Goal: Information Seeking & Learning: Understand process/instructions

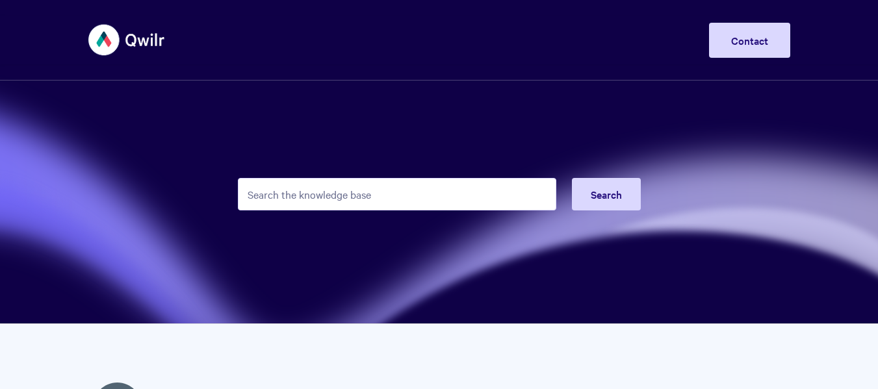
click at [344, 198] on input "Search the knowledge base" at bounding box center [397, 194] width 318 height 32
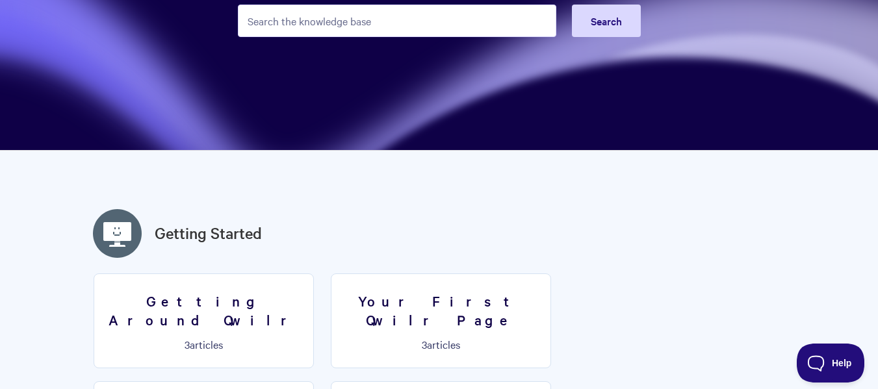
scroll to position [86, 0]
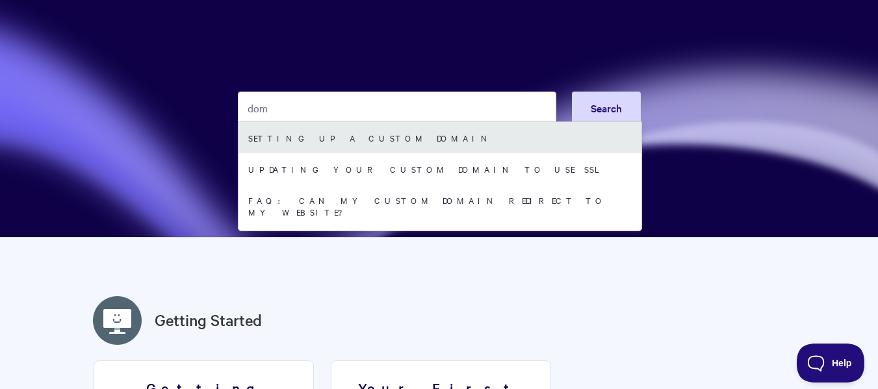
type input "dom"
click at [376, 135] on link "Setting up a Custom Domain" at bounding box center [439, 137] width 403 height 31
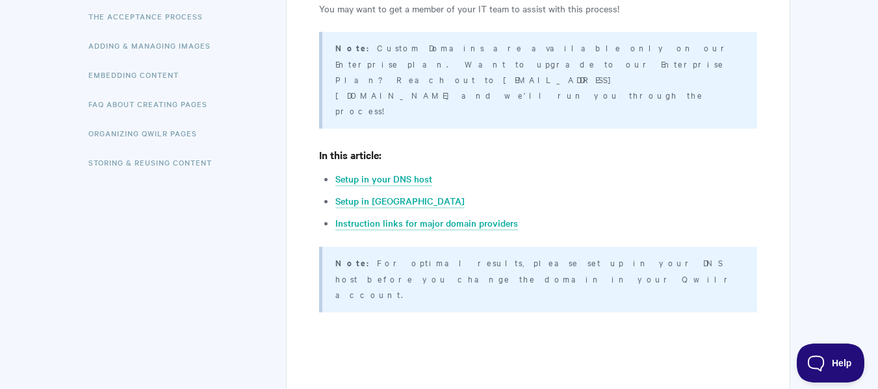
scroll to position [346, 0]
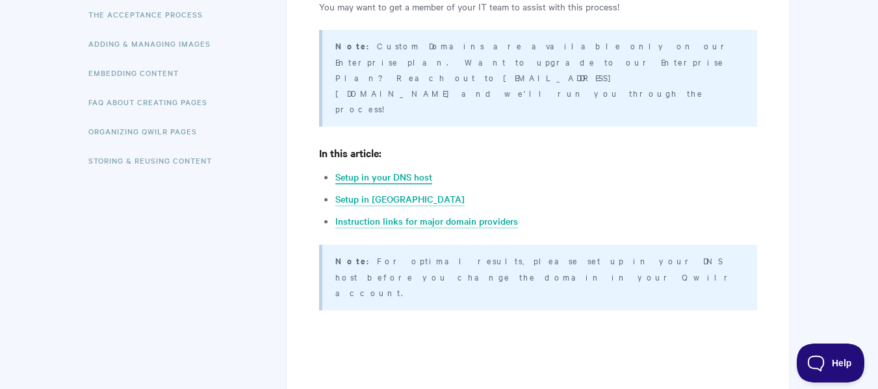
click at [424, 170] on link "Setup in your DNS host" at bounding box center [383, 177] width 97 height 14
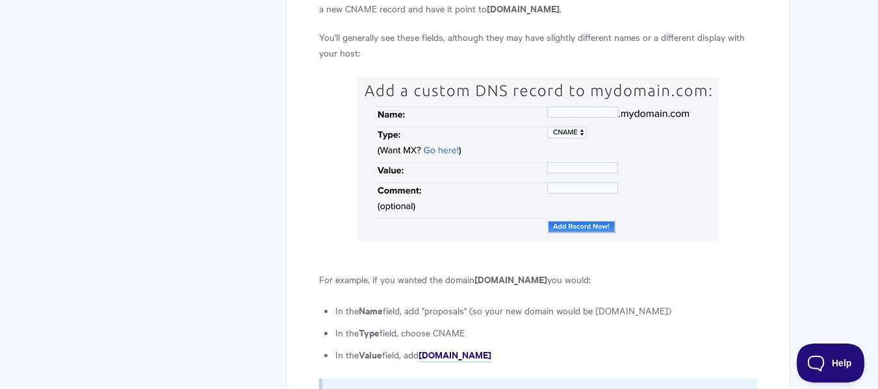
scroll to position [976, 0]
